Goal: Information Seeking & Learning: Learn about a topic

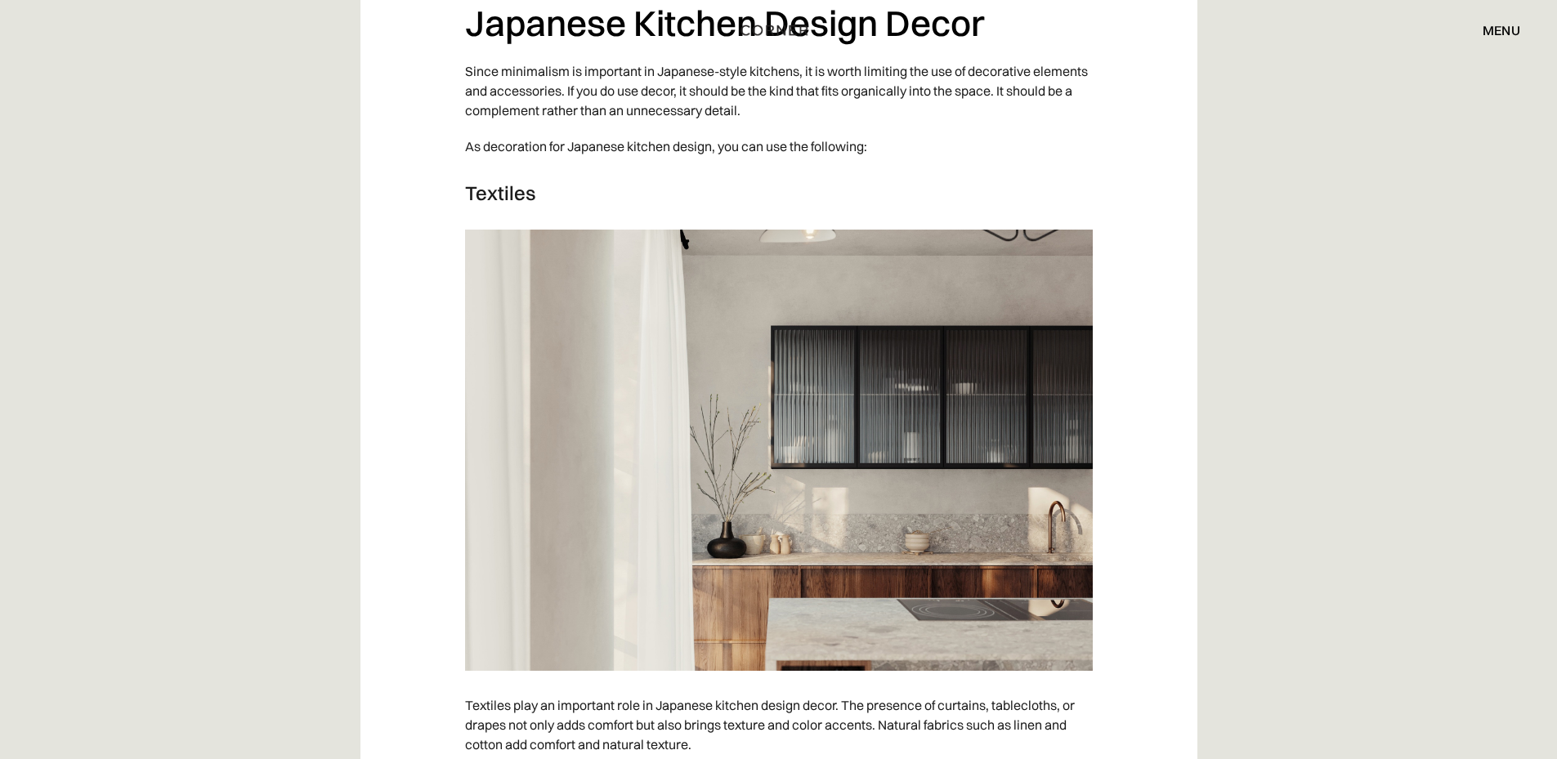
scroll to position [6049, 0]
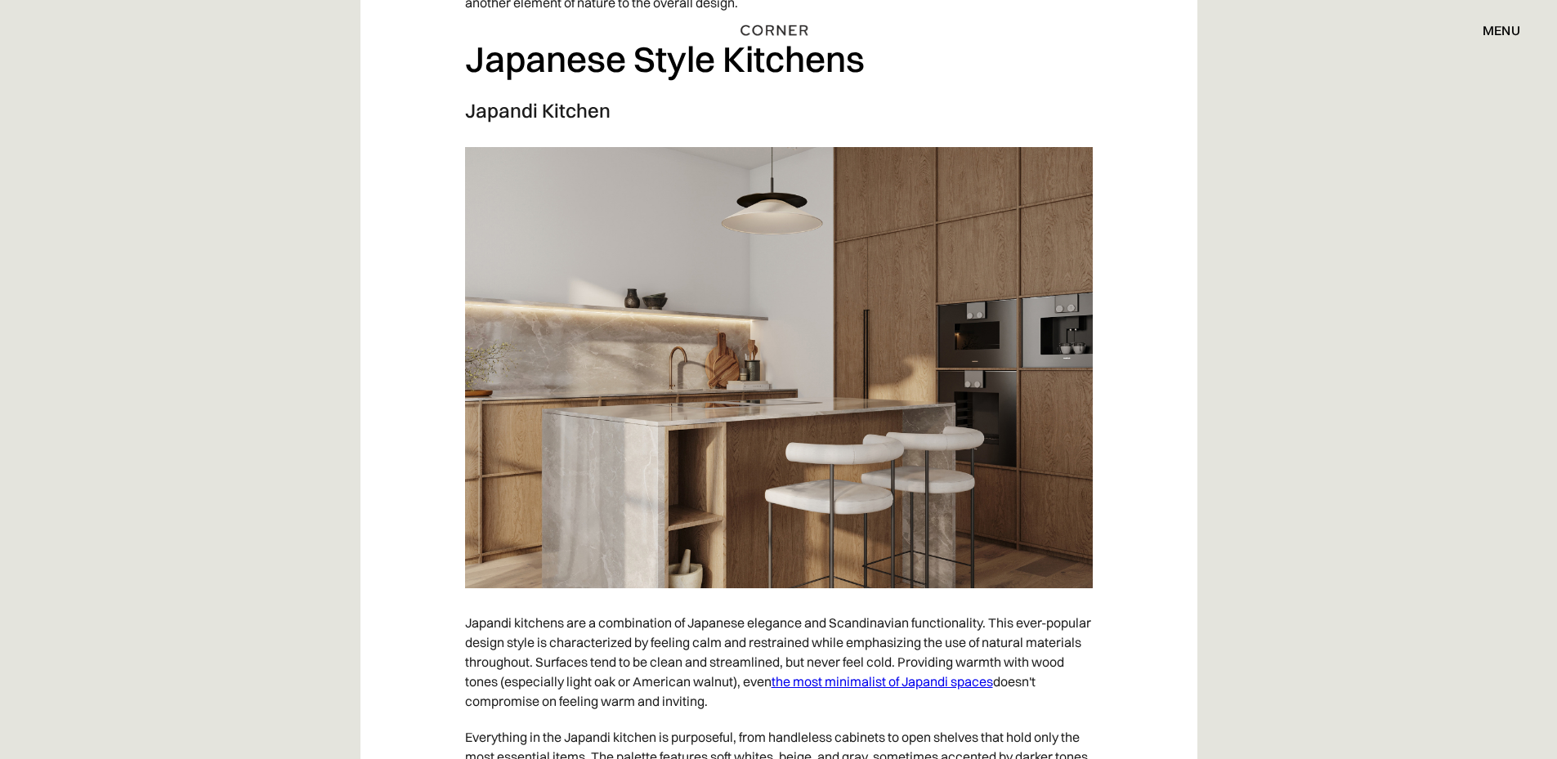
scroll to position [8746, 0]
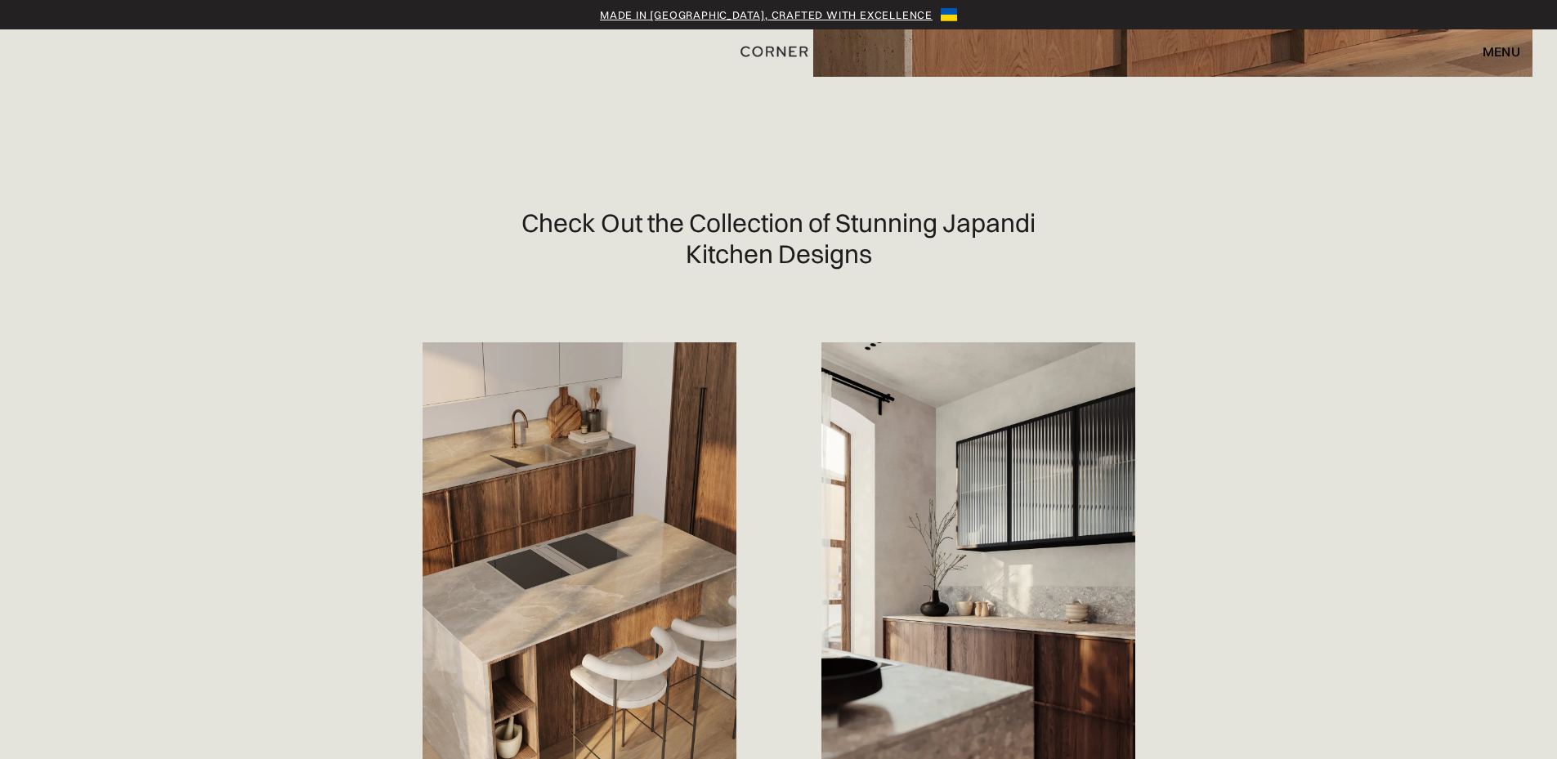
scroll to position [654, 0]
